Goal: Complete application form: Complete application form

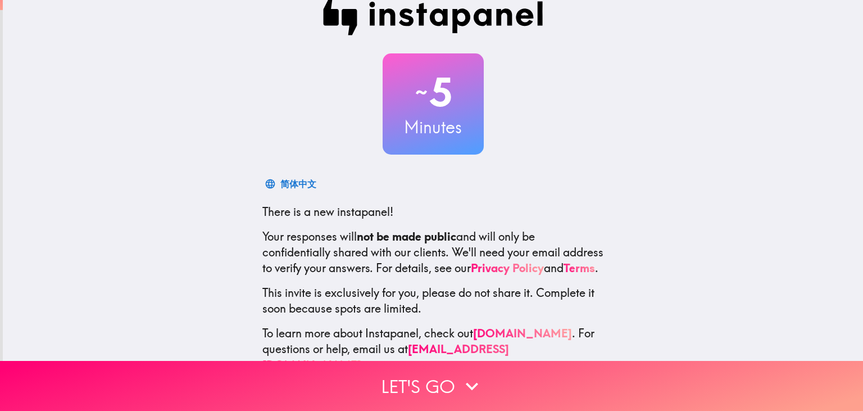
scroll to position [48, 0]
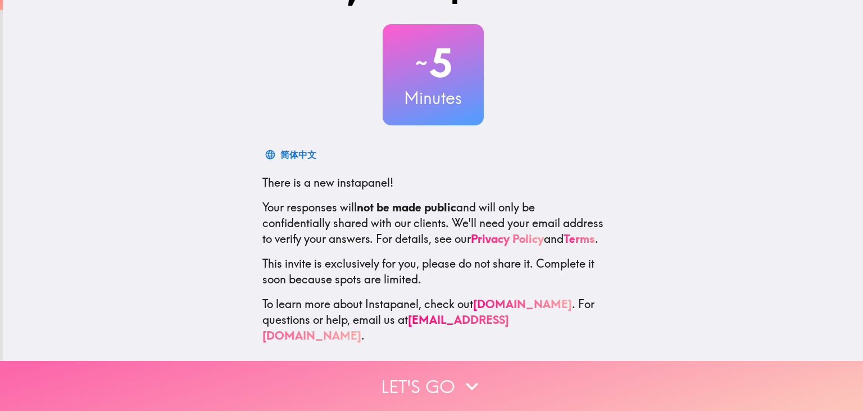
click at [444, 379] on button "Let's go" at bounding box center [431, 386] width 863 height 50
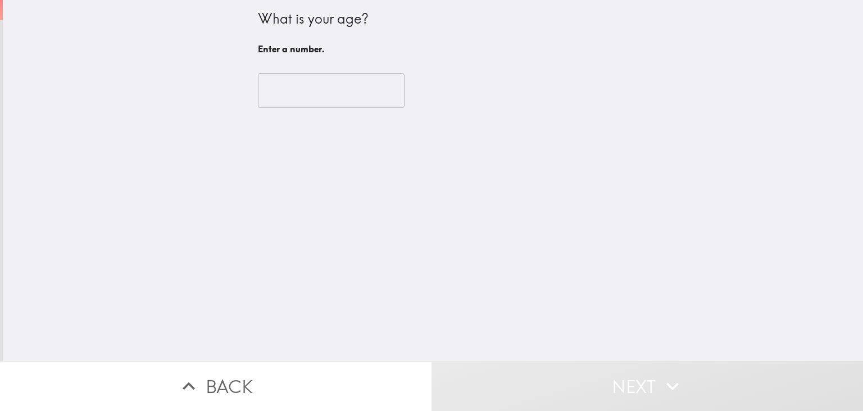
click at [370, 96] on input "number" at bounding box center [331, 90] width 147 height 35
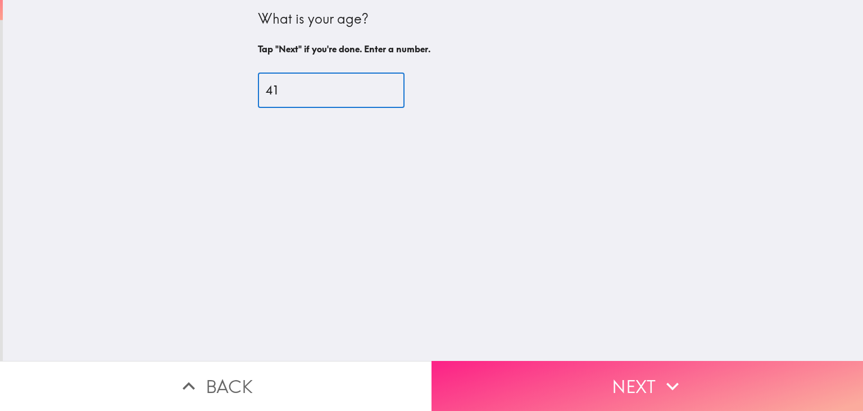
type input "41"
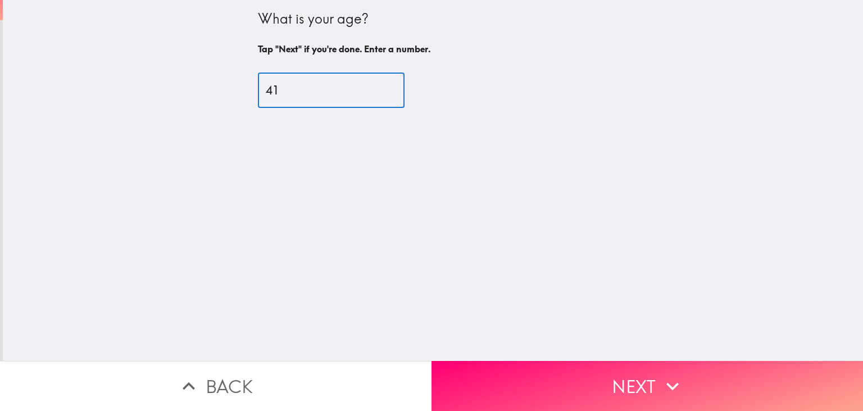
click at [692, 392] on button "Next" at bounding box center [646, 386] width 431 height 50
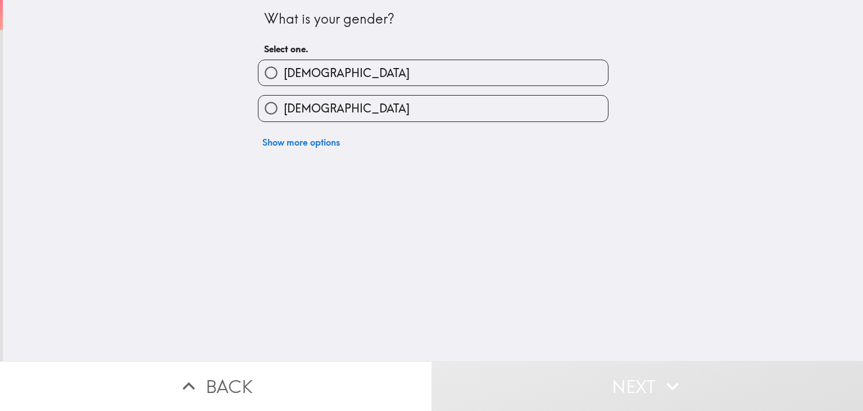
click at [400, 86] on div "[DEMOGRAPHIC_DATA]" at bounding box center [428, 103] width 359 height 35
click at [300, 61] on label "[DEMOGRAPHIC_DATA]" at bounding box center [432, 72] width 349 height 25
click at [284, 61] on input "[DEMOGRAPHIC_DATA]" at bounding box center [270, 72] width 25 height 25
radio input "true"
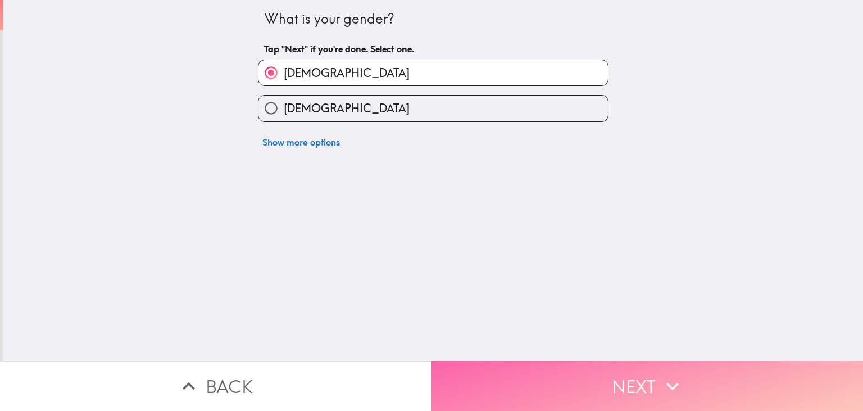
click at [582, 399] on button "Next" at bounding box center [646, 386] width 431 height 50
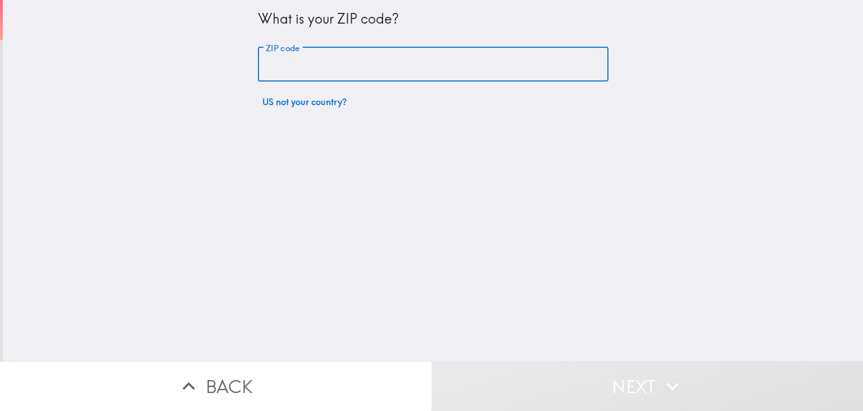
click at [320, 77] on input "ZIP code" at bounding box center [433, 64] width 350 height 35
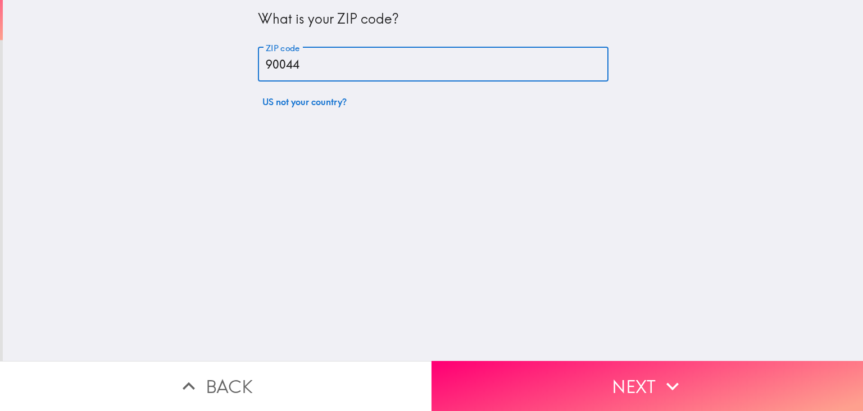
type input "90044"
click at [622, 375] on button "Next" at bounding box center [646, 386] width 431 height 50
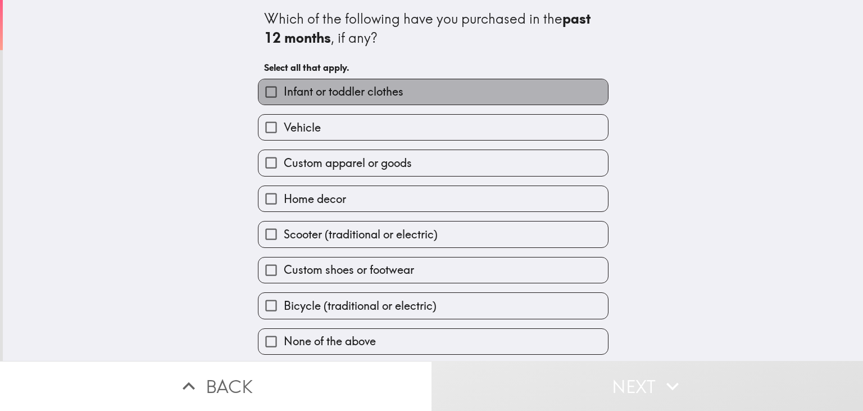
click at [352, 98] on span "Infant or toddler clothes" at bounding box center [344, 92] width 120 height 16
click at [284, 98] on input "Infant or toddler clothes" at bounding box center [270, 91] width 25 height 25
checkbox input "true"
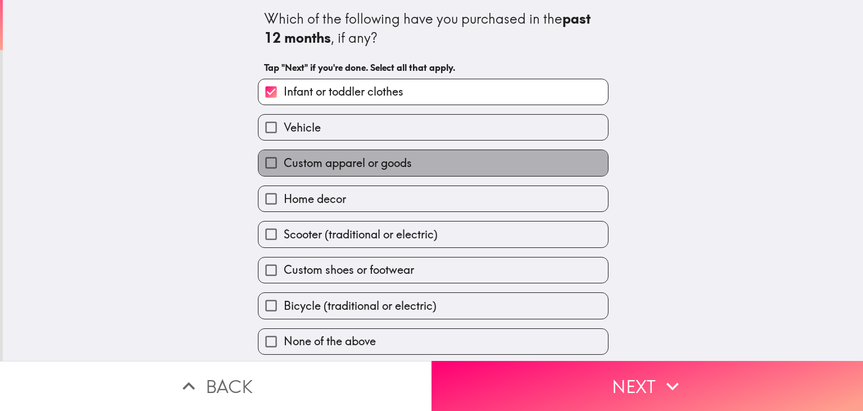
click at [390, 162] on span "Custom apparel or goods" at bounding box center [348, 163] width 128 height 16
click at [284, 162] on input "Custom apparel or goods" at bounding box center [270, 162] width 25 height 25
checkbox input "true"
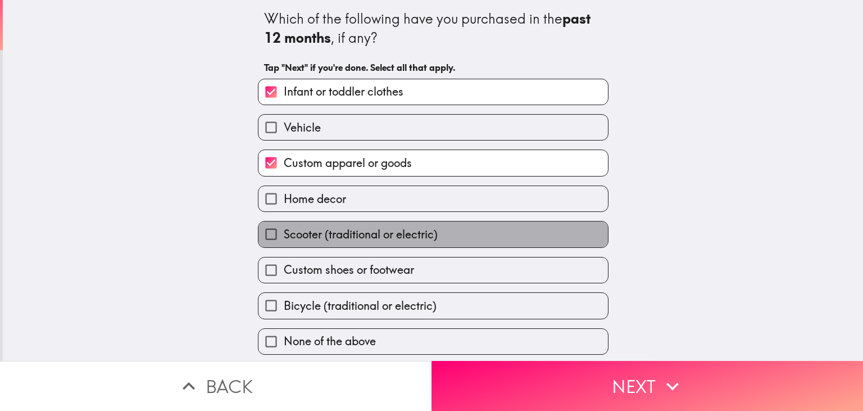
click at [381, 238] on span "Scooter (traditional or electric)" at bounding box center [361, 234] width 154 height 16
click at [284, 238] on input "Scooter (traditional or electric)" at bounding box center [270, 233] width 25 height 25
checkbox input "true"
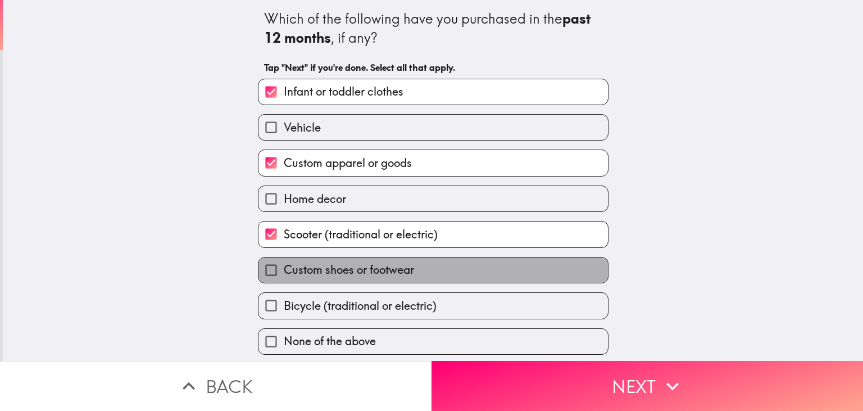
click at [371, 263] on span "Custom shoes or footwear" at bounding box center [349, 270] width 130 height 16
click at [284, 263] on input "Custom shoes or footwear" at bounding box center [270, 269] width 25 height 25
checkbox input "true"
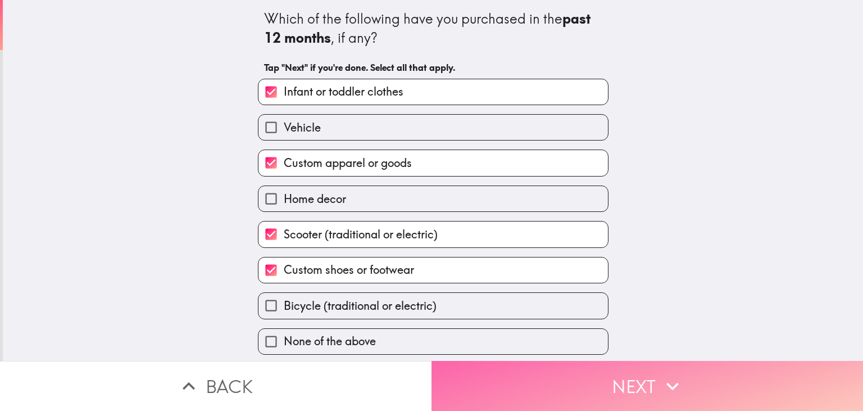
click at [583, 397] on button "Next" at bounding box center [646, 386] width 431 height 50
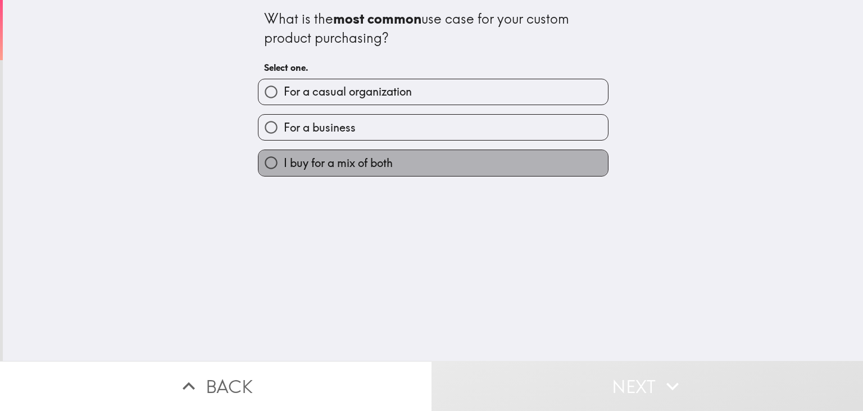
click at [314, 163] on span "I buy for a mix of both" at bounding box center [338, 163] width 109 height 16
click at [284, 163] on input "I buy for a mix of both" at bounding box center [270, 162] width 25 height 25
radio input "true"
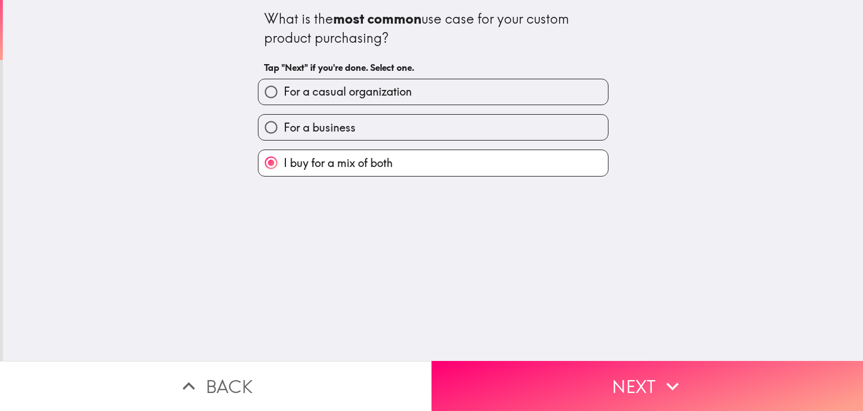
click at [594, 383] on button "Next" at bounding box center [646, 386] width 431 height 50
